Goal: Task Accomplishment & Management: Use online tool/utility

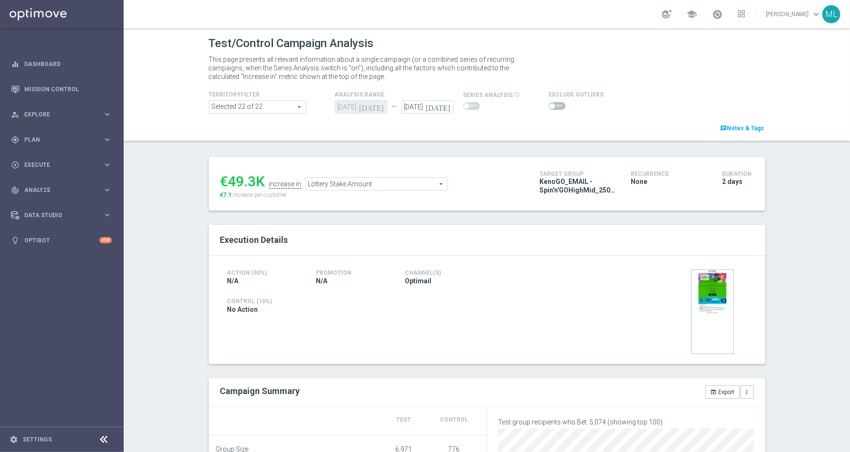
scroll to position [60, 0]
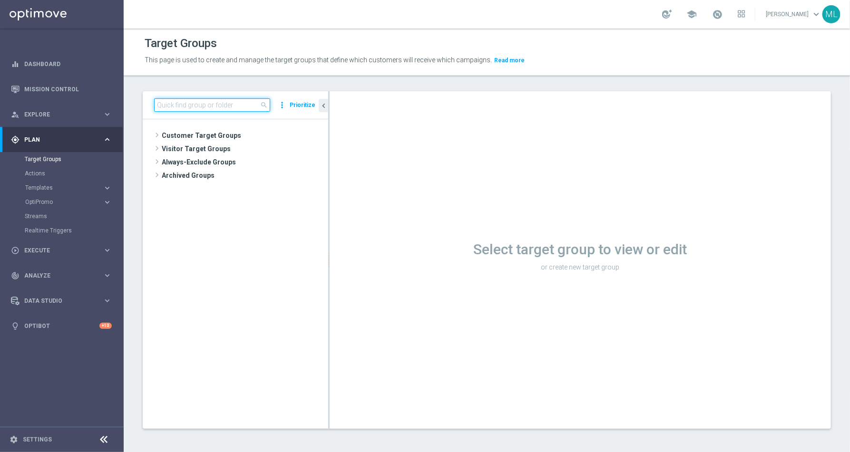
click at [188, 102] on input at bounding box center [212, 104] width 116 height 13
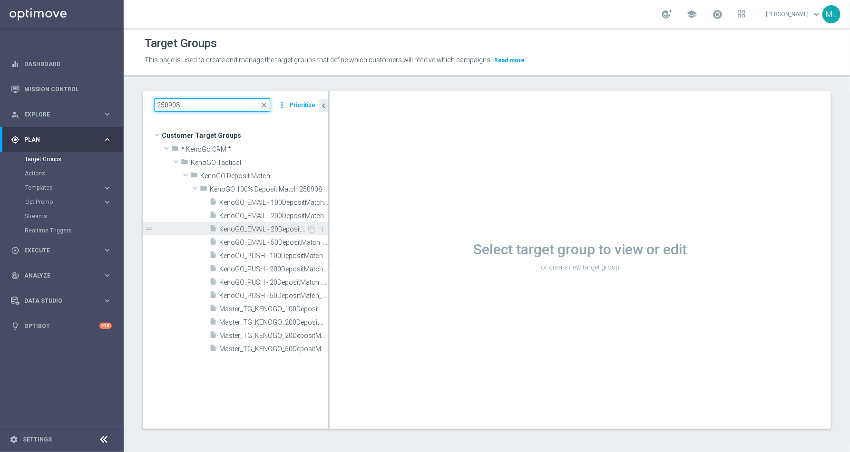
type input "250908"
click at [248, 225] on span "KenoGO_EMAIL - 20DepositMatch_250908" at bounding box center [263, 229] width 88 height 8
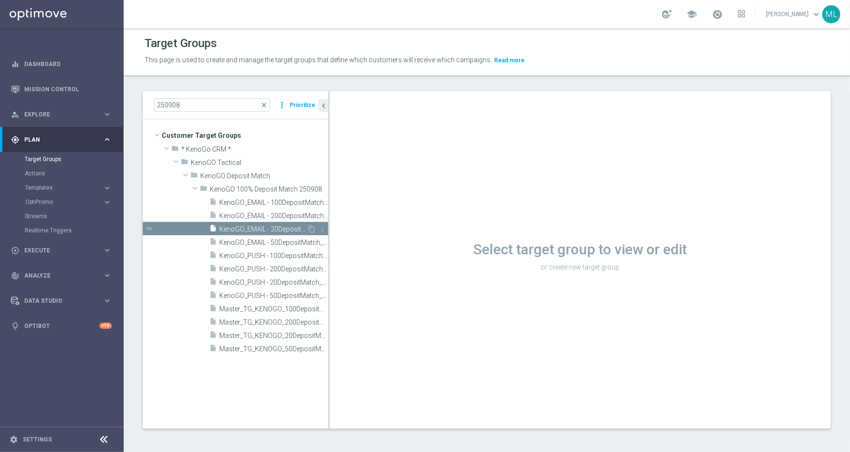
click at [261, 226] on span "KenoGO_EMAIL - 20DepositMatch_250908" at bounding box center [263, 229] width 88 height 8
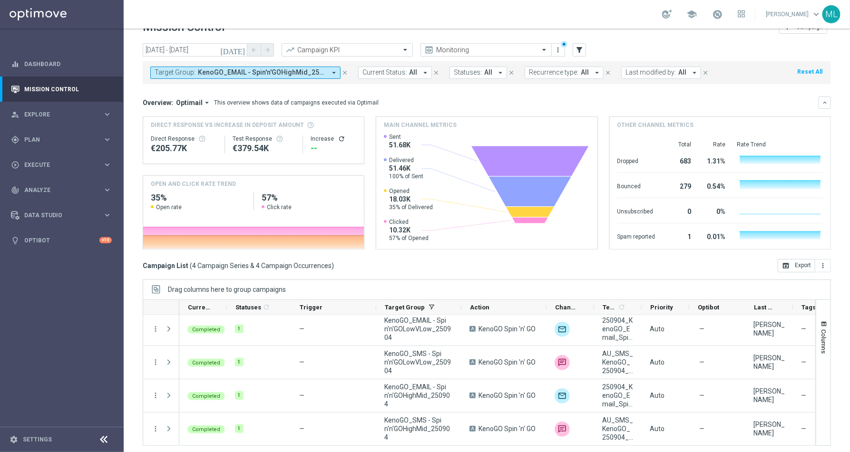
scroll to position [22, 0]
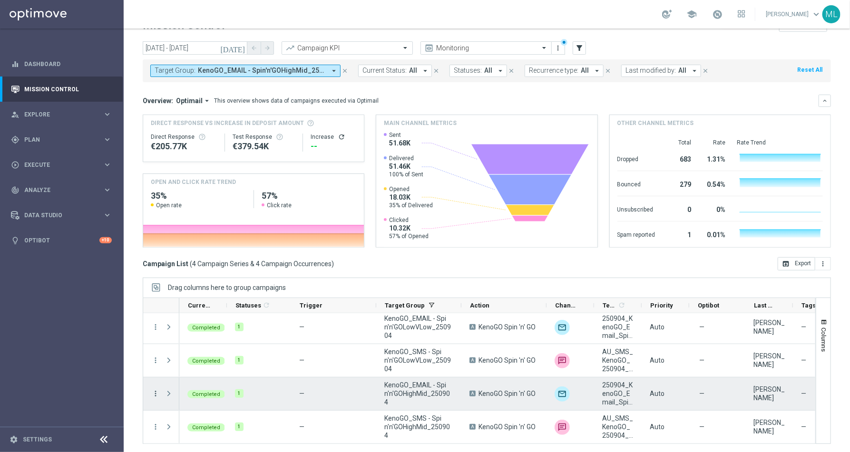
click at [153, 391] on icon "more_vert" at bounding box center [155, 393] width 9 height 9
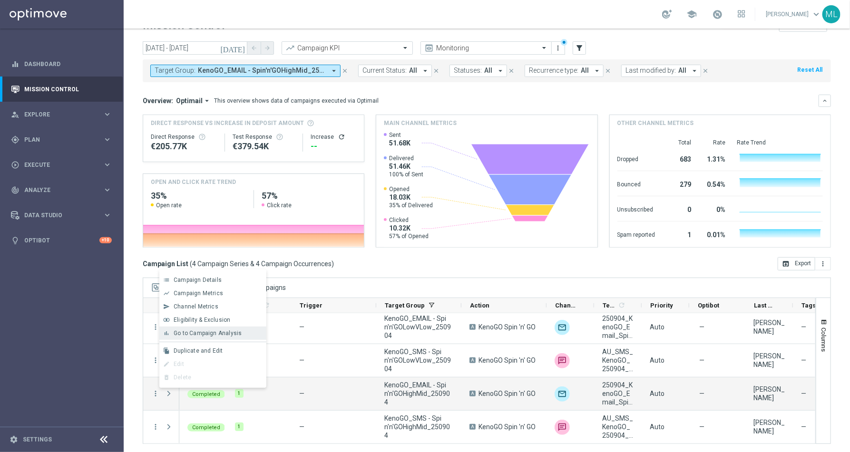
click at [198, 334] on span "Go to Campaign Analysis" at bounding box center [208, 333] width 68 height 7
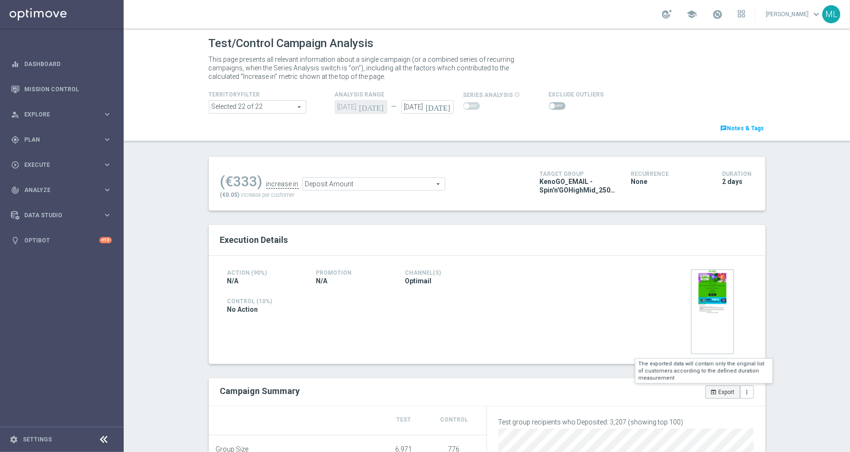
click at [711, 389] on icon "open_in_browser" at bounding box center [714, 392] width 7 height 7
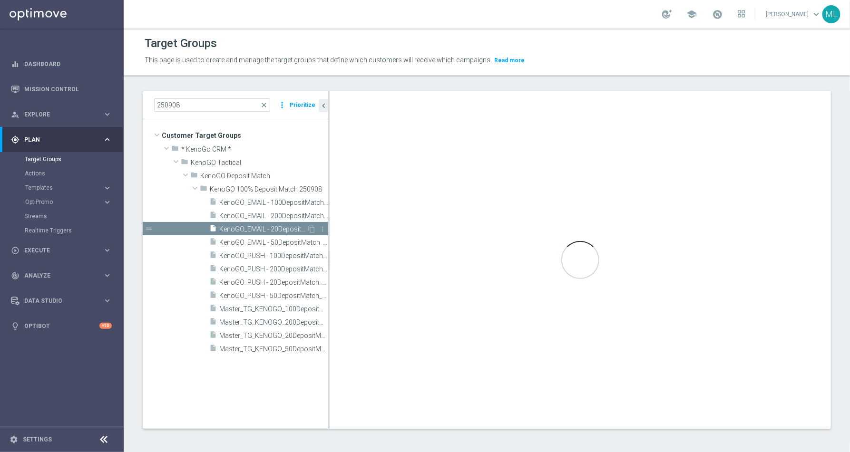
click at [244, 225] on span "KenoGO_EMAIL - 20DepositMatch_250908" at bounding box center [263, 229] width 88 height 8
click at [247, 209] on div "insert_drive_file KenoGO_EMAIL - 200DepositMatch_250908" at bounding box center [257, 215] width 97 height 13
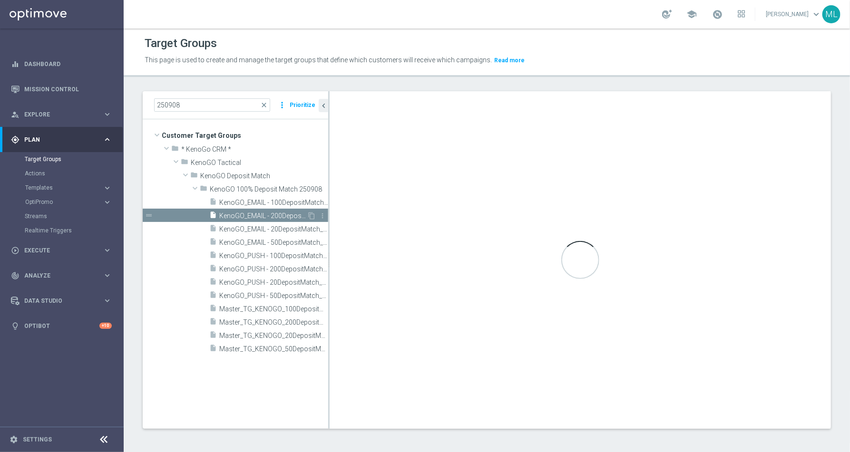
click at [257, 212] on span "KenoGO_EMAIL - 200DepositMatch_250908" at bounding box center [263, 216] width 88 height 8
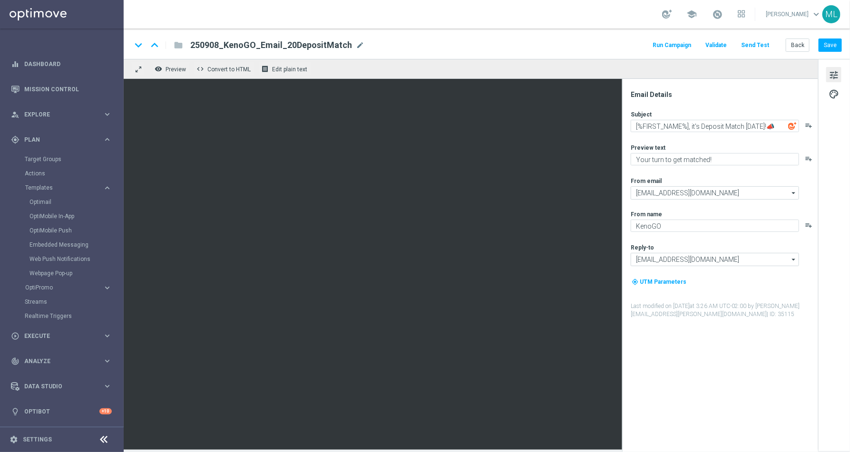
click at [199, 16] on div "school [PERSON_NAME] keyboard_arrow_down ML" at bounding box center [487, 14] width 726 height 29
click at [802, 49] on button "Back" at bounding box center [798, 45] width 24 height 13
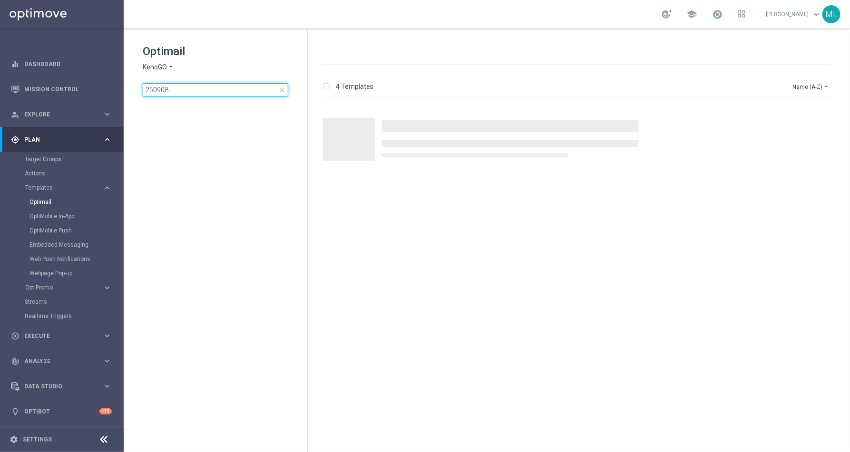
drag, startPoint x: 185, startPoint y: 90, endPoint x: 131, endPoint y: 90, distance: 53.3
click at [131, 90] on div "Optimail KenoGO arrow_drop_down × KenoGO 250908 close folder 1 Folder create_ne…" at bounding box center [216, 94] width 184 height 131
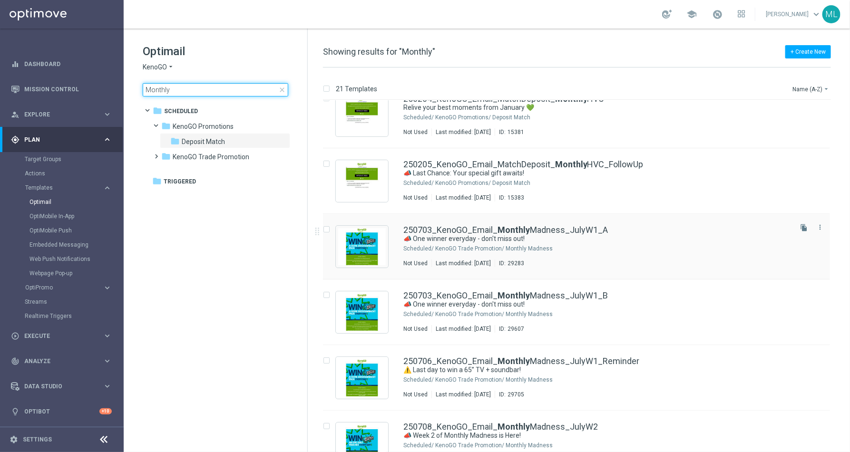
scroll to position [22, 0]
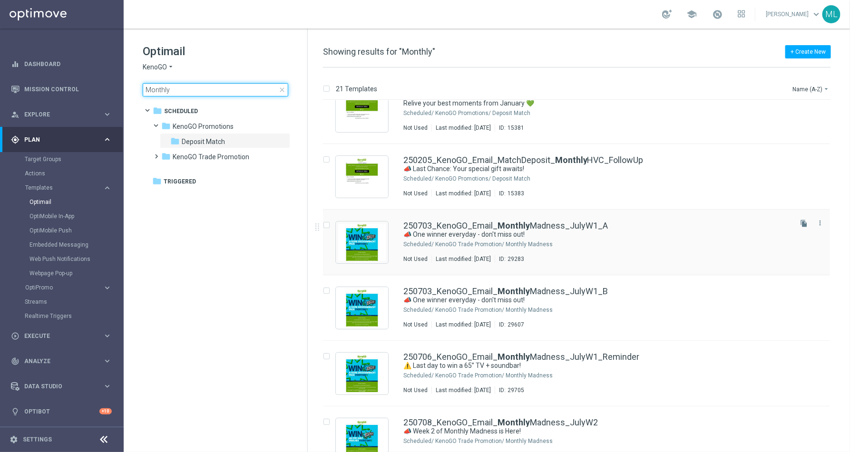
type input "Monthly"
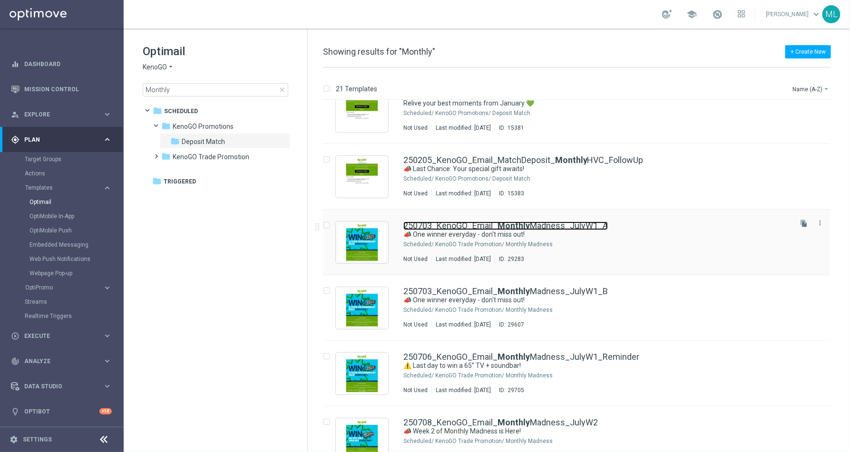
click at [557, 230] on link "250703_KenoGO_Email_ Monthly Madness_JulyW1_A" at bounding box center [505, 226] width 204 height 9
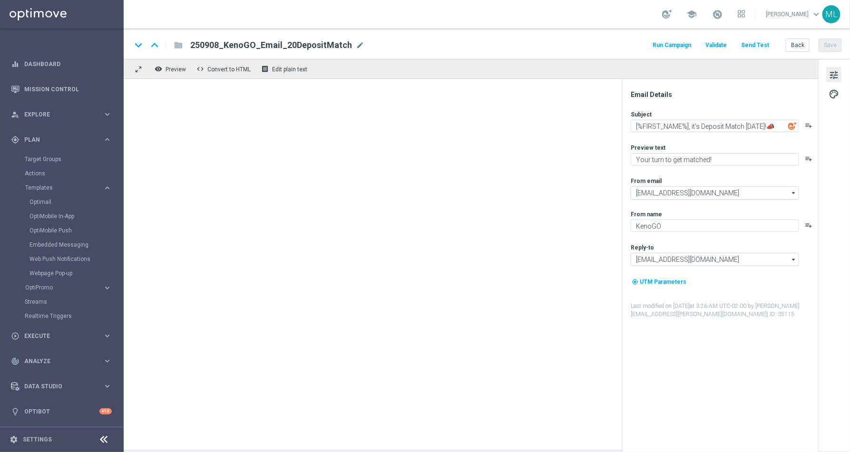
type textarea "📣 One winner everyday - don't miss out!"
type textarea "Your chance to win a blockbuster entertainment setup!"
